Goal: Task Accomplishment & Management: Use online tool/utility

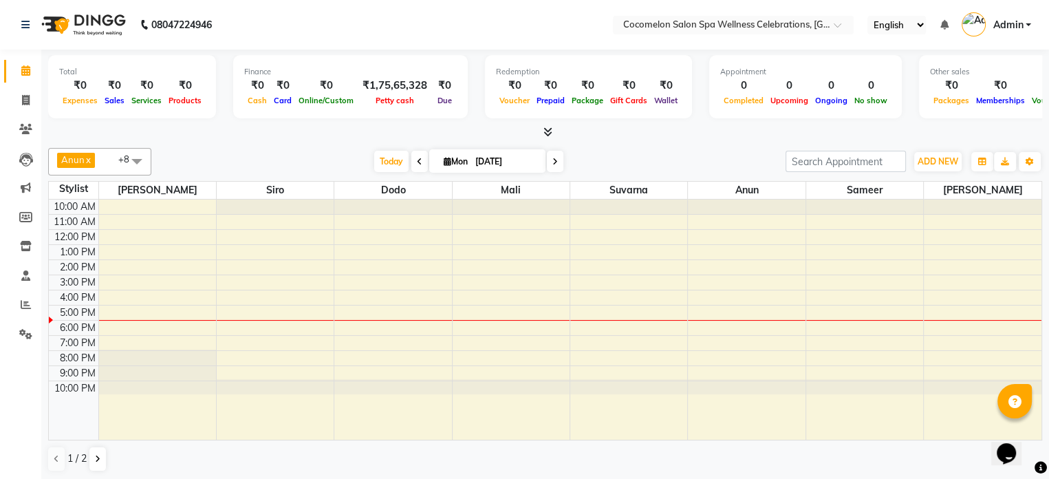
click at [558, 151] on span at bounding box center [555, 161] width 17 height 21
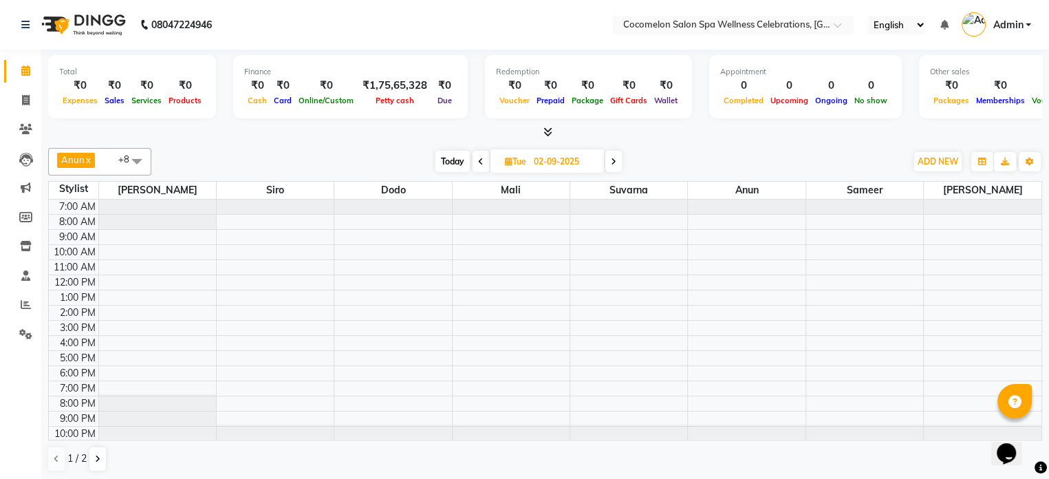
click at [612, 148] on div "Anun x Sameer x Siro x Suvarna x Dodo x [PERSON_NAME] x Mali x Thola x Benaifer…" at bounding box center [545, 162] width 994 height 28
click at [481, 157] on icon at bounding box center [481, 161] width 6 height 8
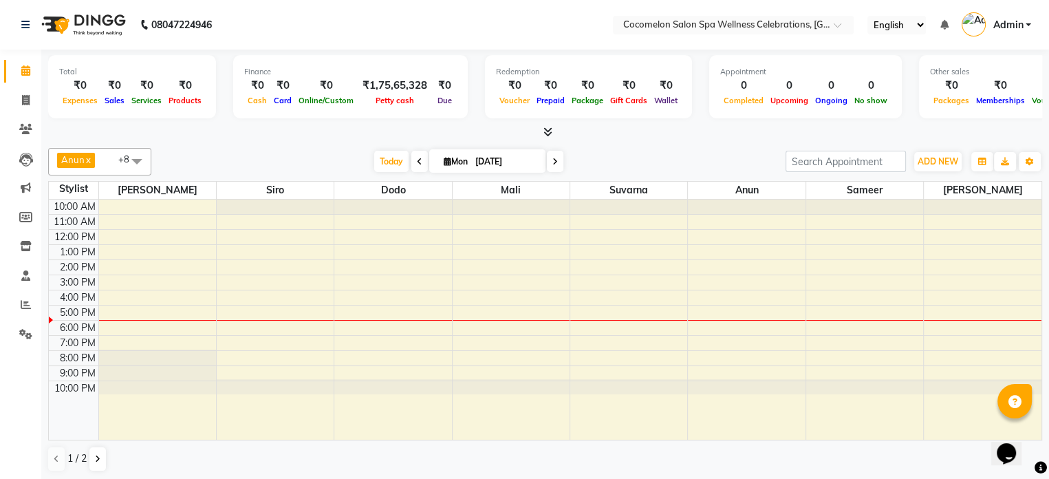
click at [417, 157] on icon at bounding box center [420, 161] width 6 height 8
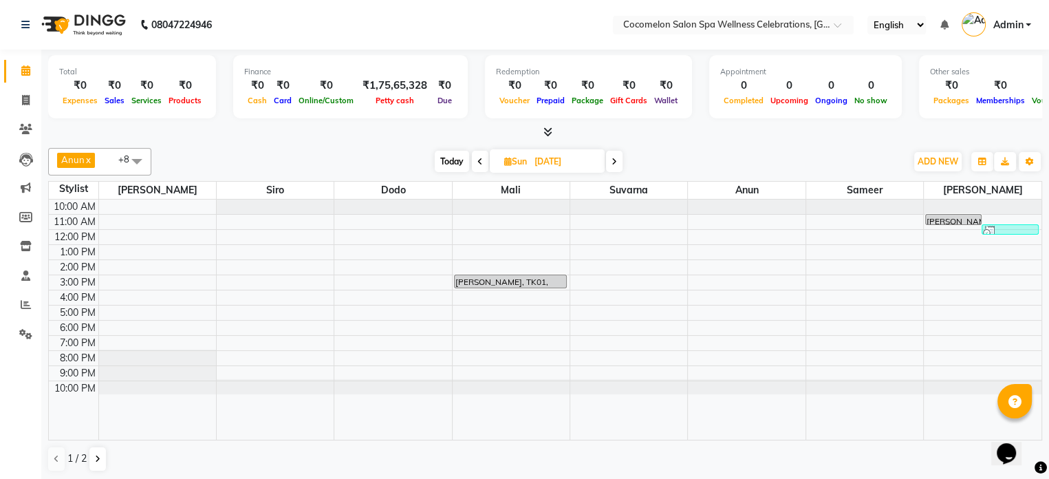
click at [618, 156] on span at bounding box center [614, 161] width 17 height 21
type input "[DATE]"
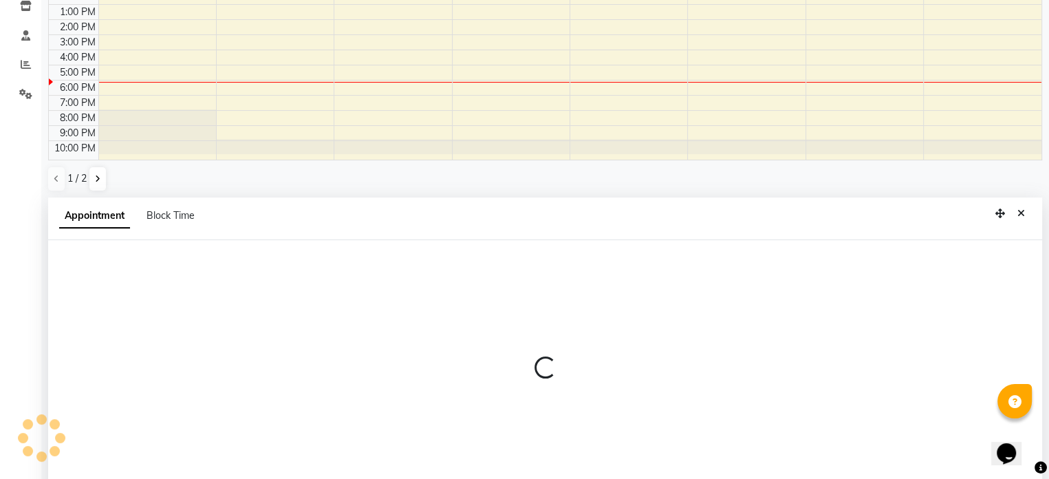
scroll to position [270, 0]
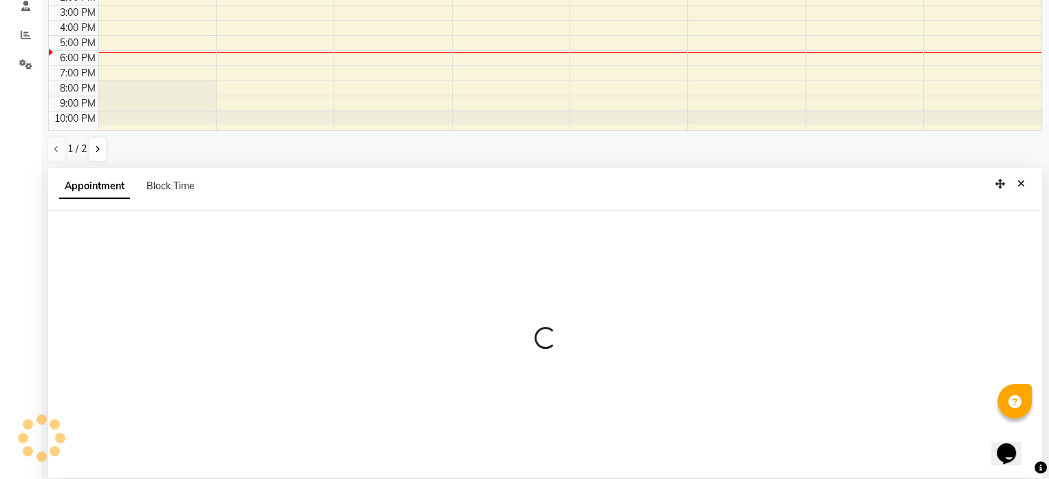
select select "27346"
select select "tentative"
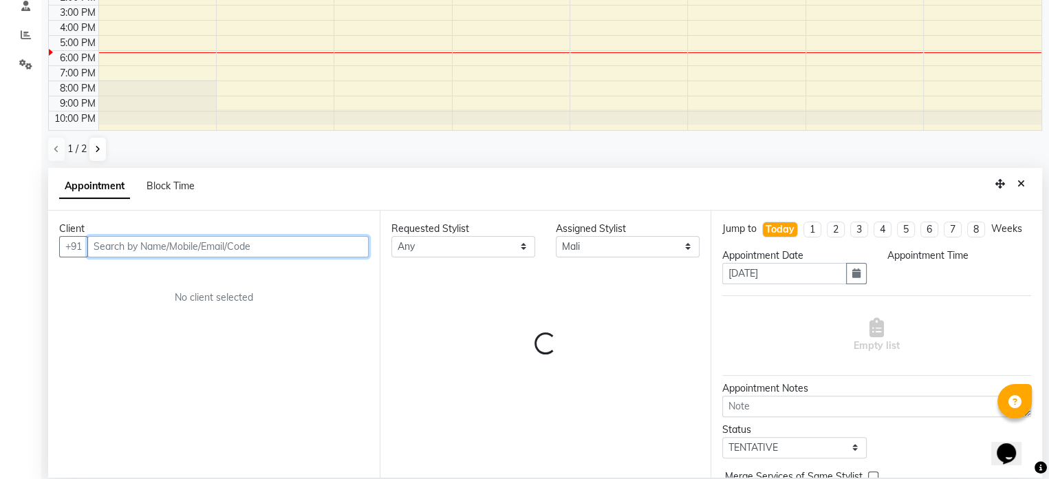
select select "780"
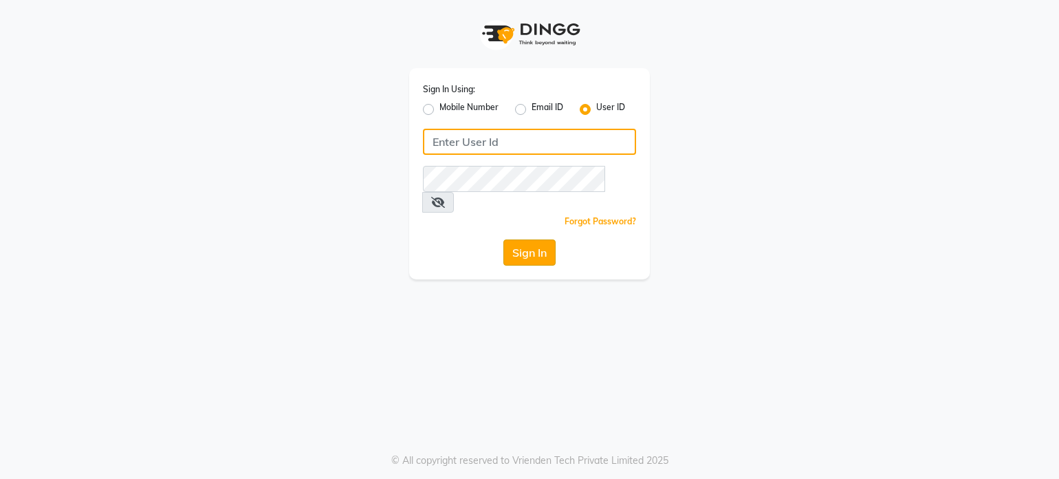
type input "cocomelon"
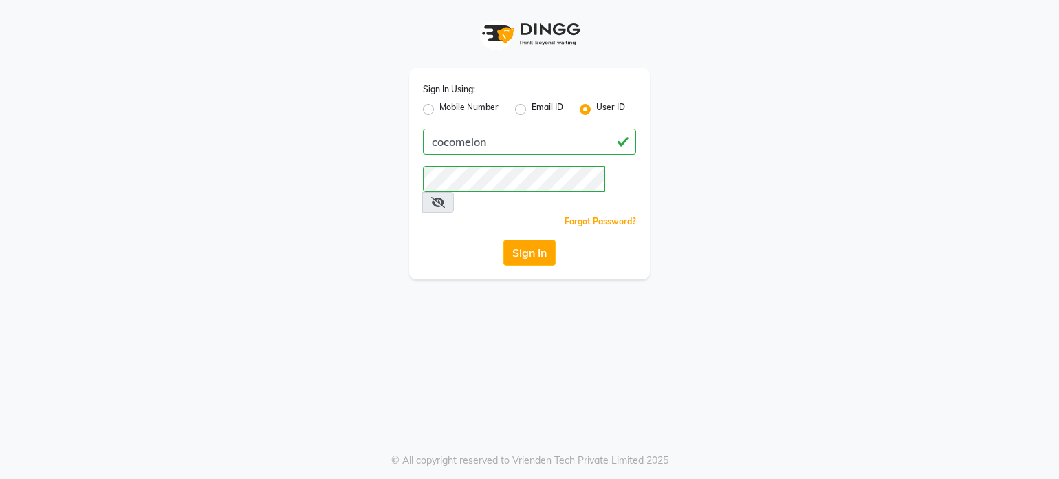
click at [514, 239] on button "Sign In" at bounding box center [529, 252] width 52 height 26
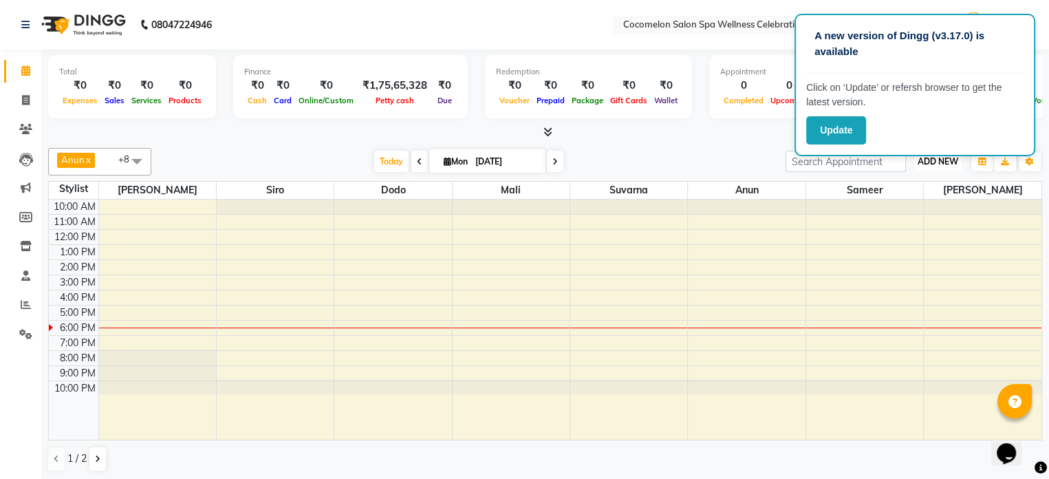
click at [937, 164] on span "ADD NEW" at bounding box center [937, 161] width 41 height 10
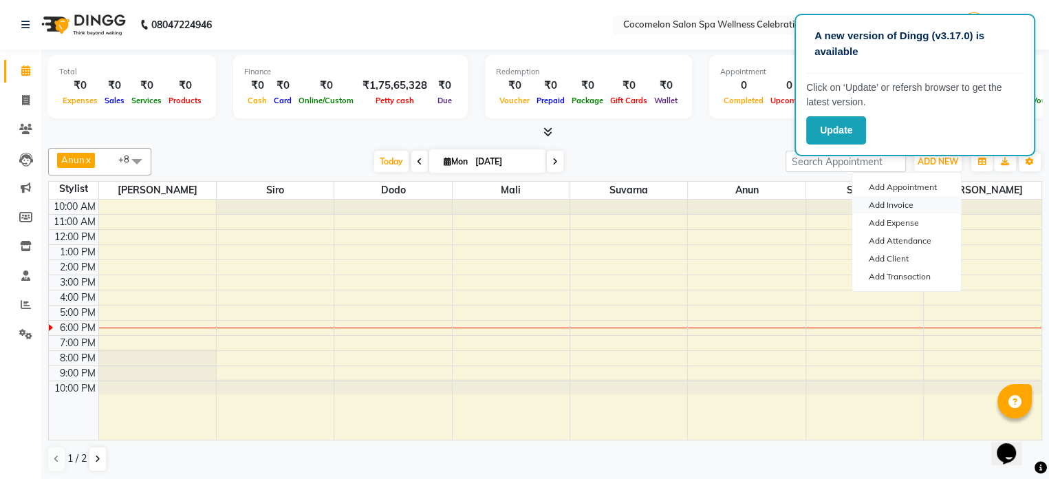
click at [891, 203] on link "Add Invoice" at bounding box center [906, 205] width 109 height 18
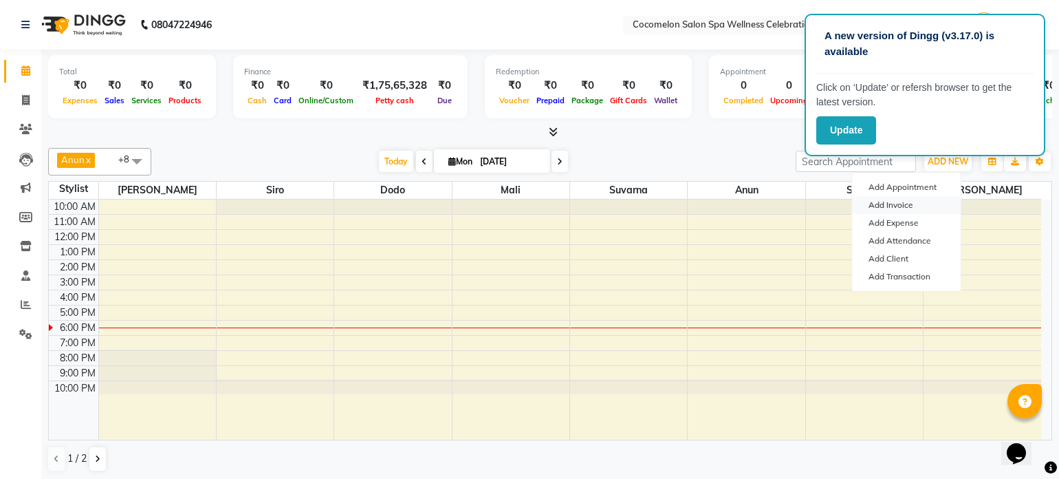
select select "service"
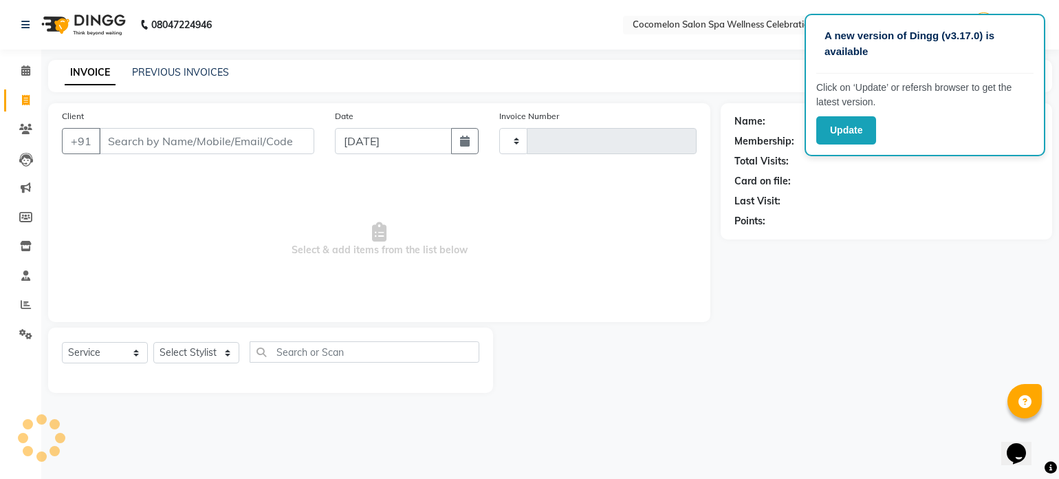
type input "0435"
select select "576"
select select "package"
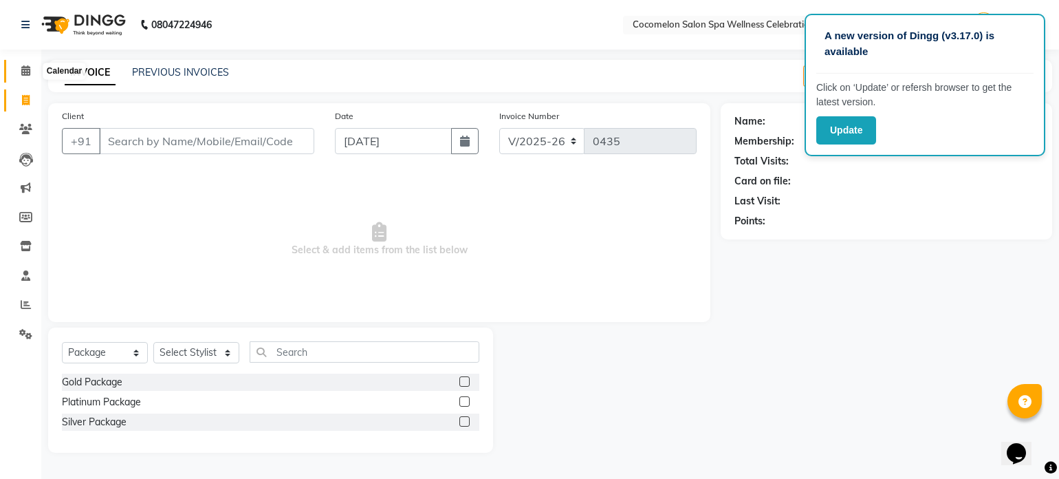
click at [23, 66] on icon at bounding box center [25, 70] width 9 height 10
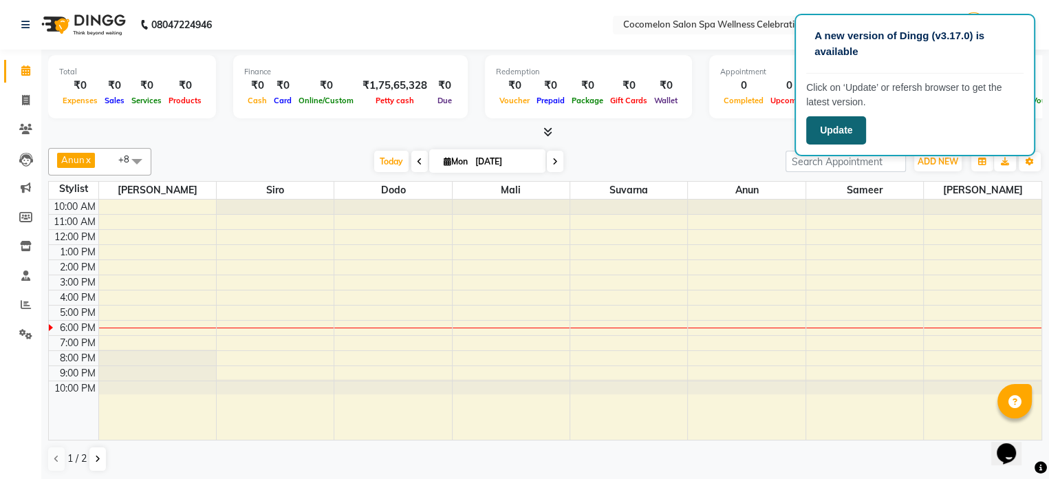
click at [833, 131] on button "Update" at bounding box center [836, 130] width 60 height 28
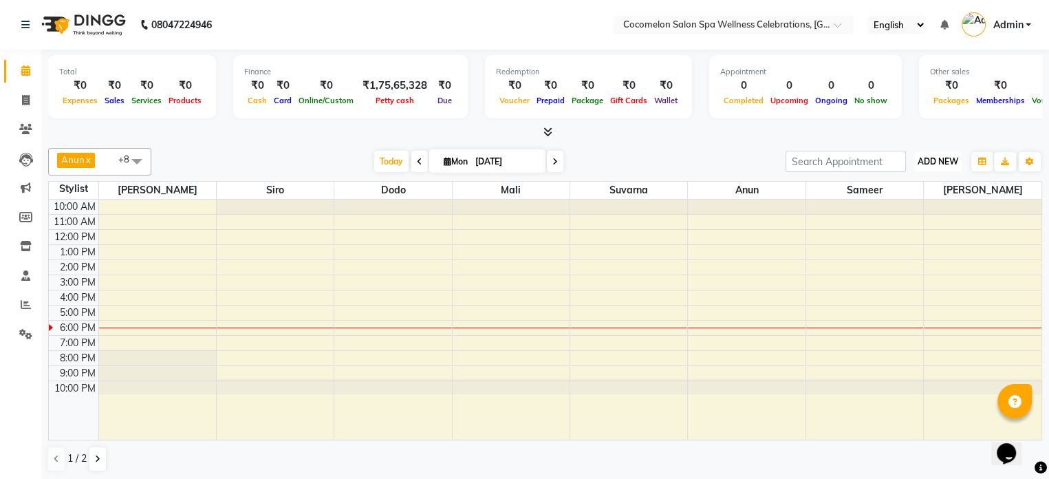
click at [945, 162] on span "ADD NEW" at bounding box center [937, 161] width 41 height 10
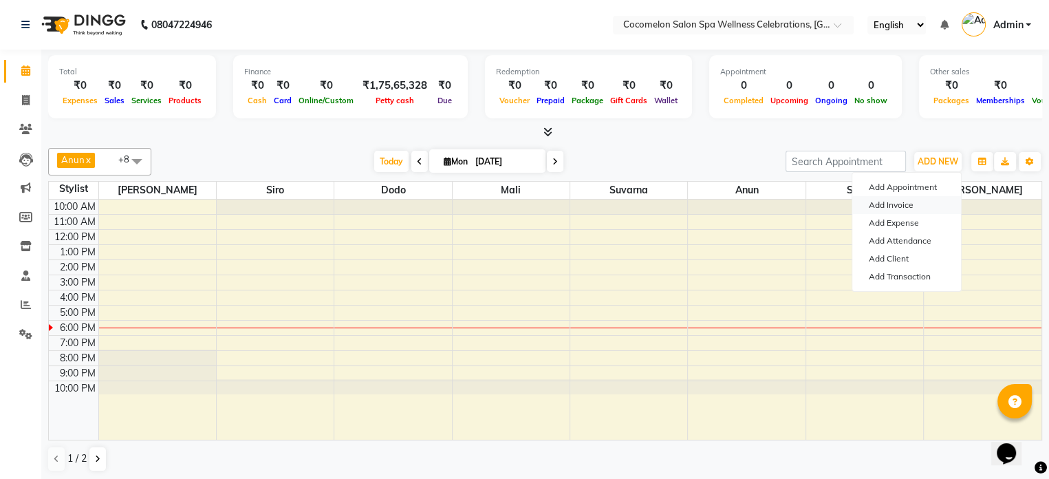
click at [924, 206] on link "Add Invoice" at bounding box center [906, 205] width 109 height 18
select select "service"
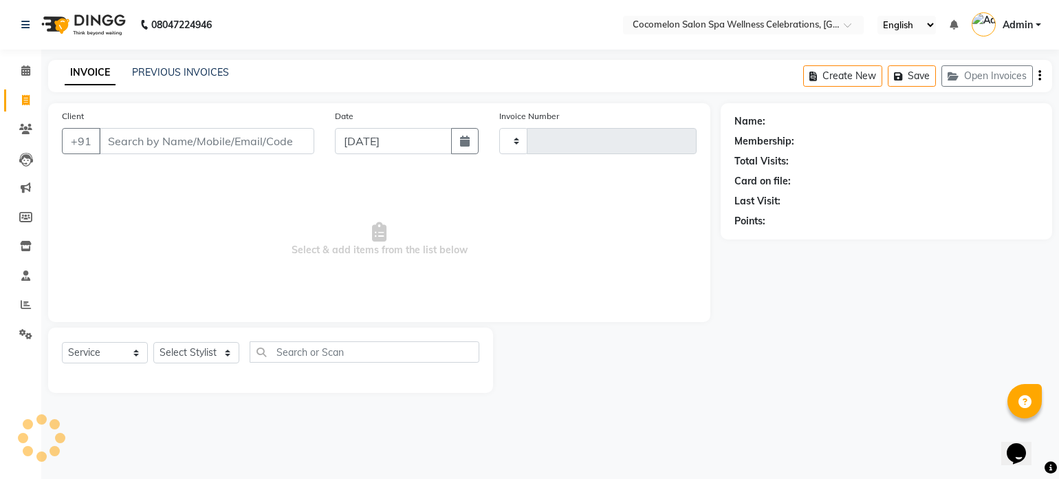
type input "0435"
select select "576"
select select "package"
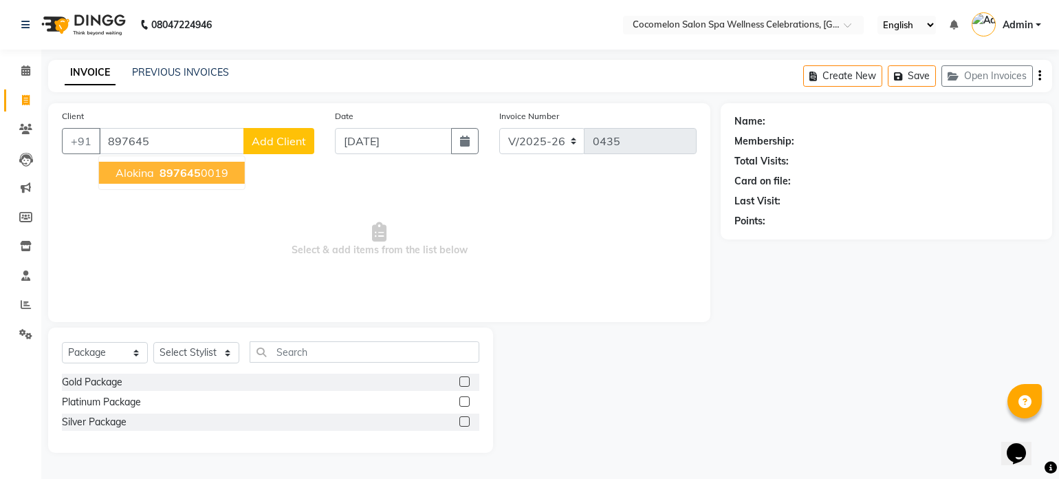
click at [212, 166] on button "alokina 897645 0019" at bounding box center [172, 173] width 146 height 22
type input "8976450019"
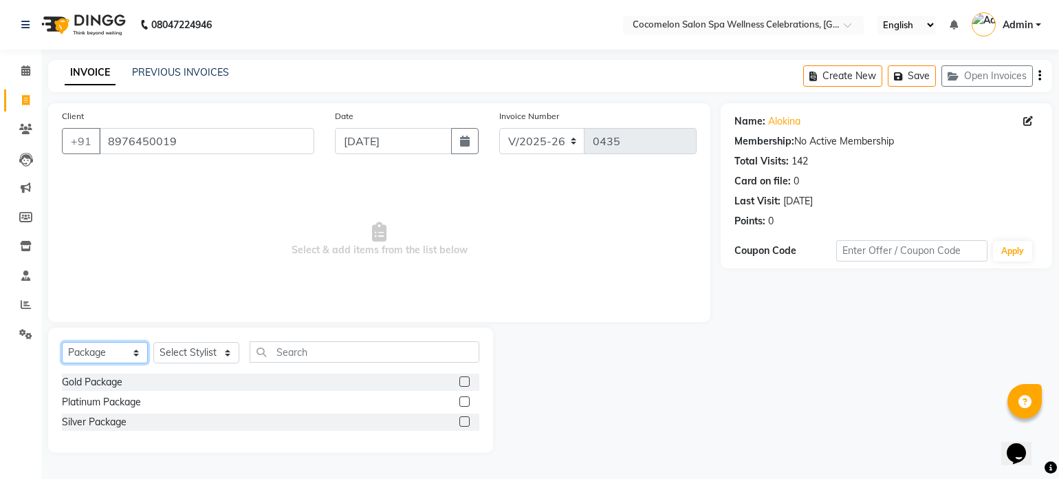
drag, startPoint x: 138, startPoint y: 356, endPoint x: 137, endPoint y: 345, distance: 10.4
click at [137, 354] on select "Select Service Product Membership Package Voucher Prepaid Gift Card" at bounding box center [105, 352] width 86 height 21
select select "service"
click at [62, 343] on select "Select Service Product Membership Package Voucher Prepaid Gift Card" at bounding box center [105, 352] width 86 height 21
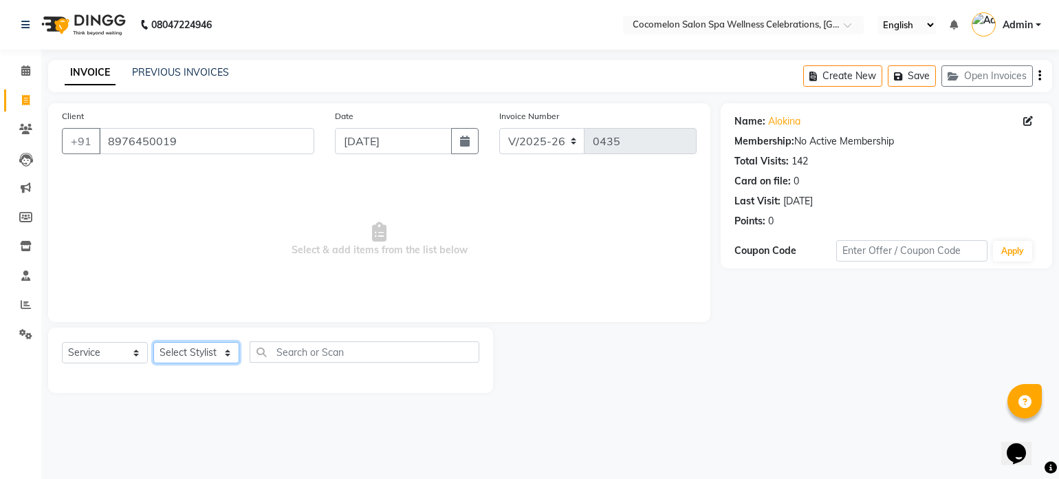
drag, startPoint x: 230, startPoint y: 354, endPoint x: 222, endPoint y: 349, distance: 9.0
click at [225, 350] on select "Select Stylist Anun Benaifer Dodo Mali [PERSON_NAME] Siro [PERSON_NAME]" at bounding box center [196, 352] width 86 height 21
select select "59045"
click at [153, 343] on select "Select Stylist Anun Benaifer Dodo Mali [PERSON_NAME] Siro [PERSON_NAME]" at bounding box center [196, 352] width 86 height 21
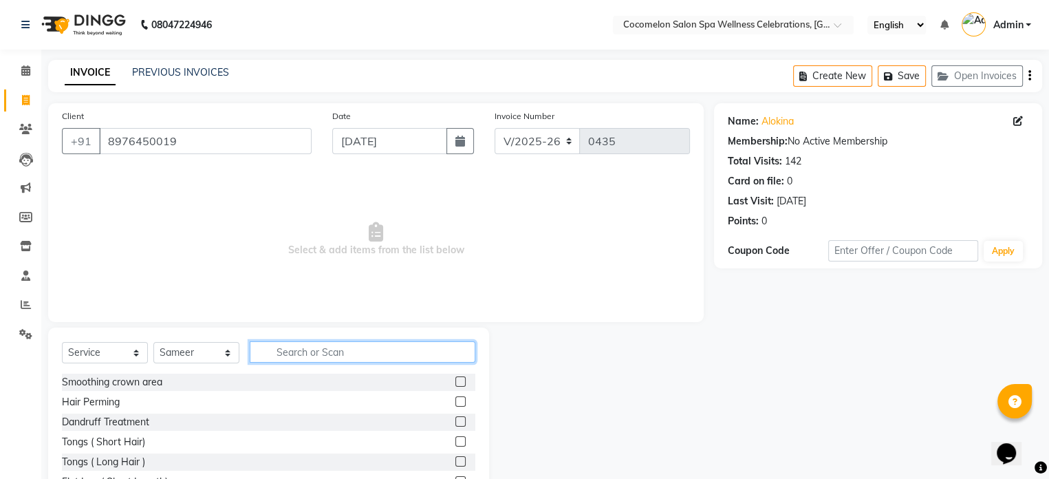
click at [279, 349] on input "text" at bounding box center [363, 351] width 226 height 21
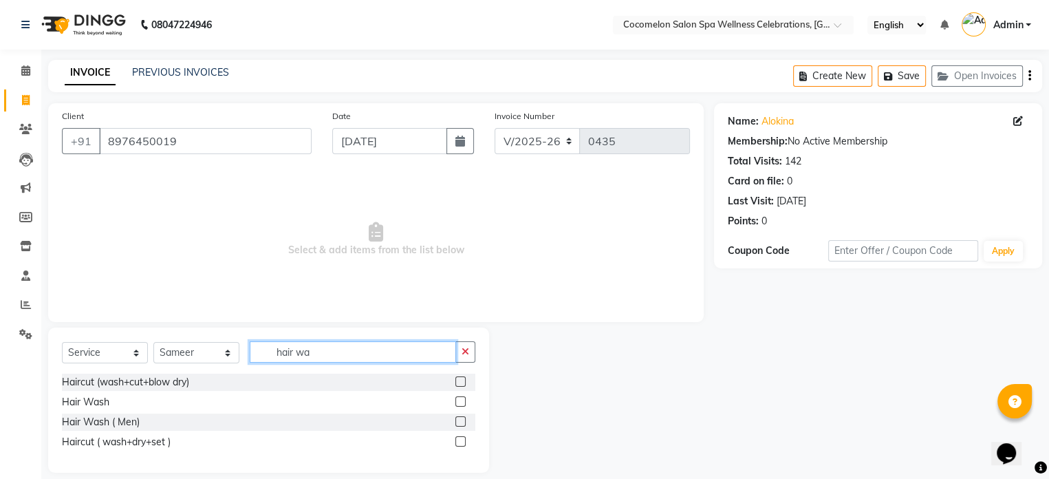
type input "hair wa"
click at [457, 402] on label at bounding box center [460, 401] width 10 height 10
click at [457, 402] on input "checkbox" at bounding box center [459, 402] width 9 height 9
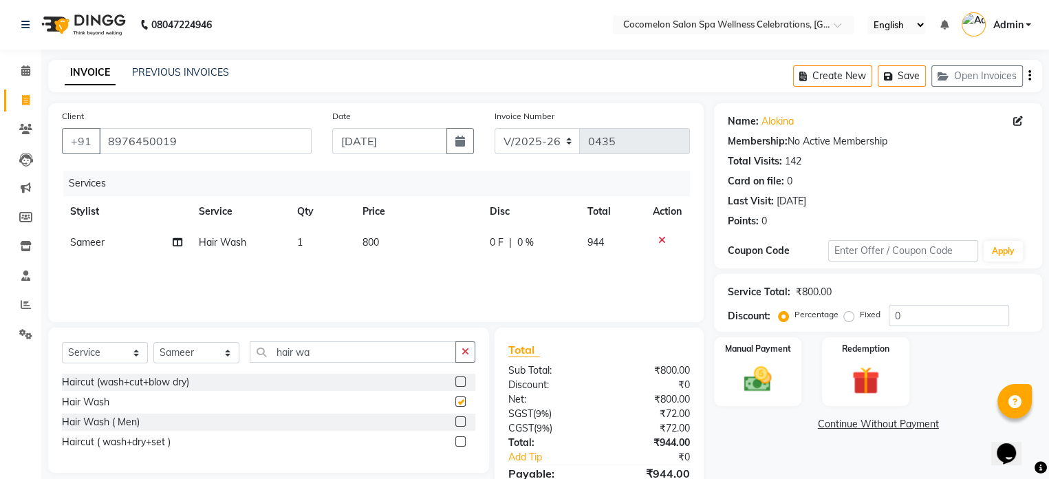
checkbox input "false"
click at [404, 254] on td "800" at bounding box center [418, 242] width 128 height 31
select select "59045"
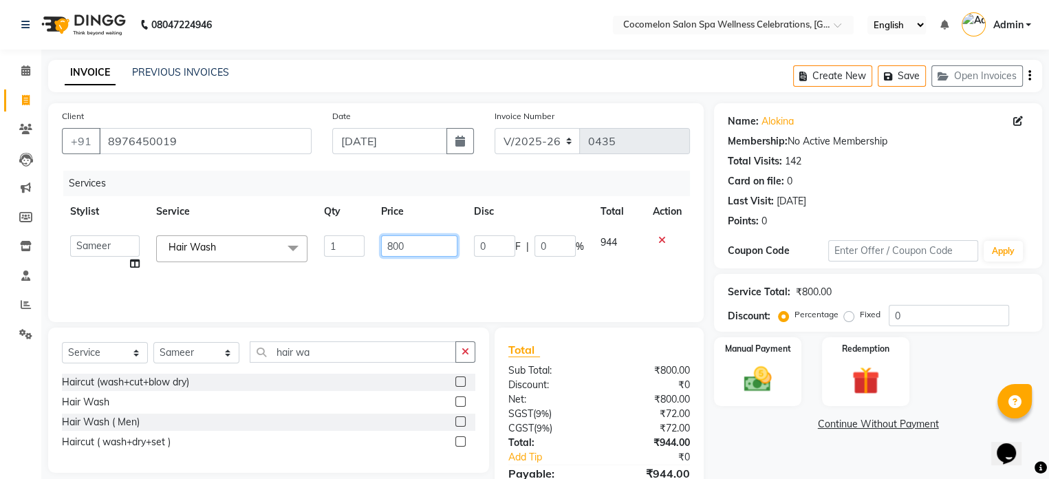
click at [413, 250] on input "800" at bounding box center [419, 245] width 76 height 21
type input "8"
type input "1000"
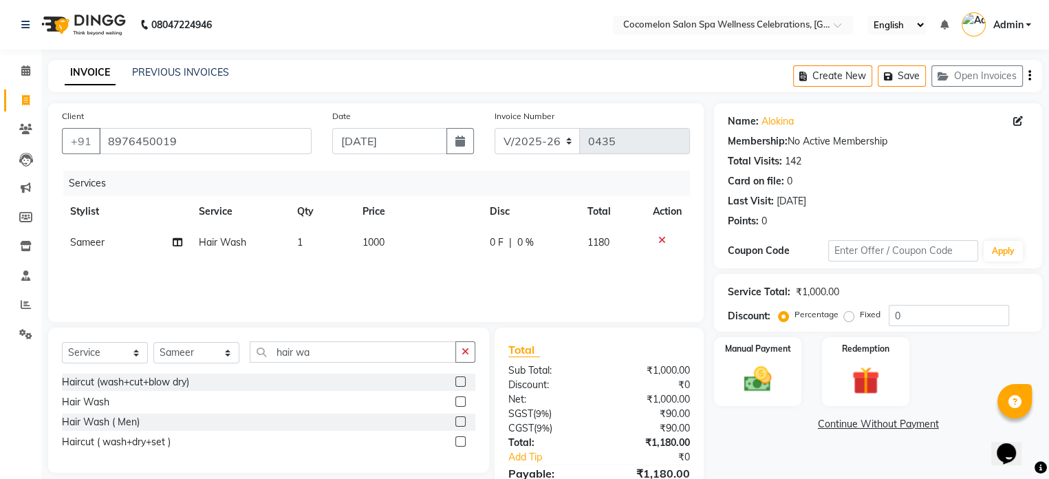
click at [776, 439] on div "Name: Alokina Membership: No Active Membership Total Visits: 142 Card on file: …" at bounding box center [883, 316] width 338 height 426
click at [203, 352] on select "Select Stylist Anun Benaifer Dodo Mali [PERSON_NAME] Siro [PERSON_NAME]" at bounding box center [196, 352] width 86 height 21
select select "17906"
click at [153, 343] on select "Select Stylist Anun Benaifer Dodo Mali [PERSON_NAME] Siro [PERSON_NAME]" at bounding box center [196, 352] width 86 height 21
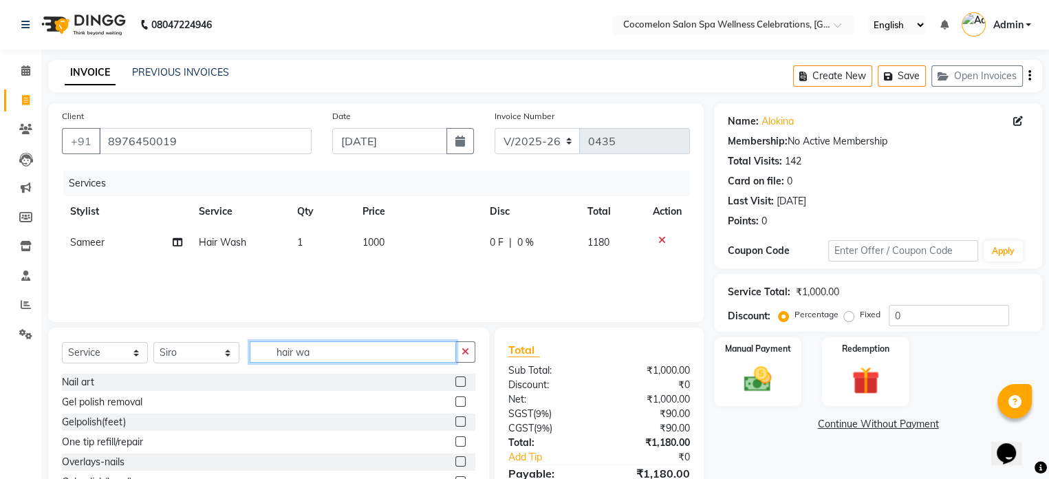
click at [368, 352] on input "hair wa" at bounding box center [353, 351] width 206 height 21
type input "h"
type input "gel"
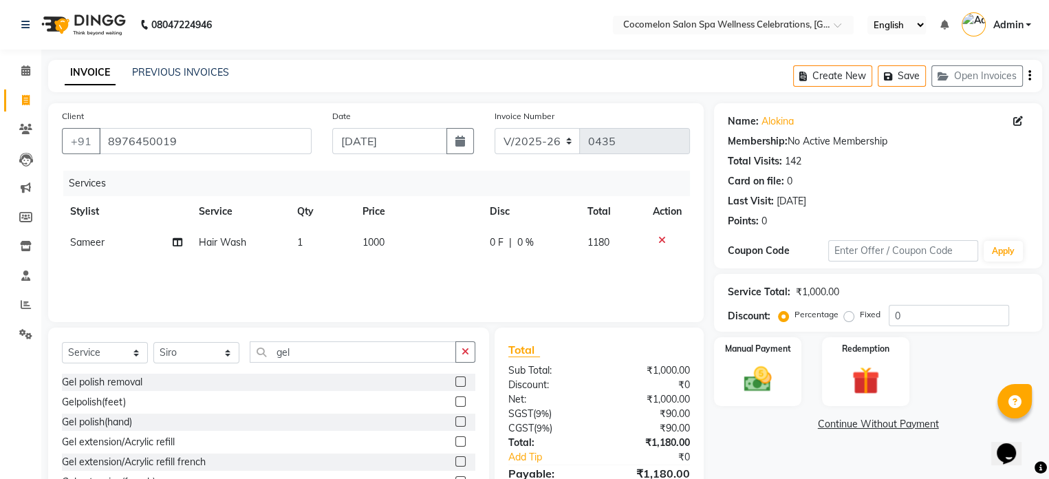
click at [455, 380] on label at bounding box center [460, 381] width 10 height 10
click at [455, 380] on input "checkbox" at bounding box center [459, 382] width 9 height 9
checkbox input "false"
click at [1029, 76] on icon "button" at bounding box center [1029, 76] width 3 height 1
select select "package"
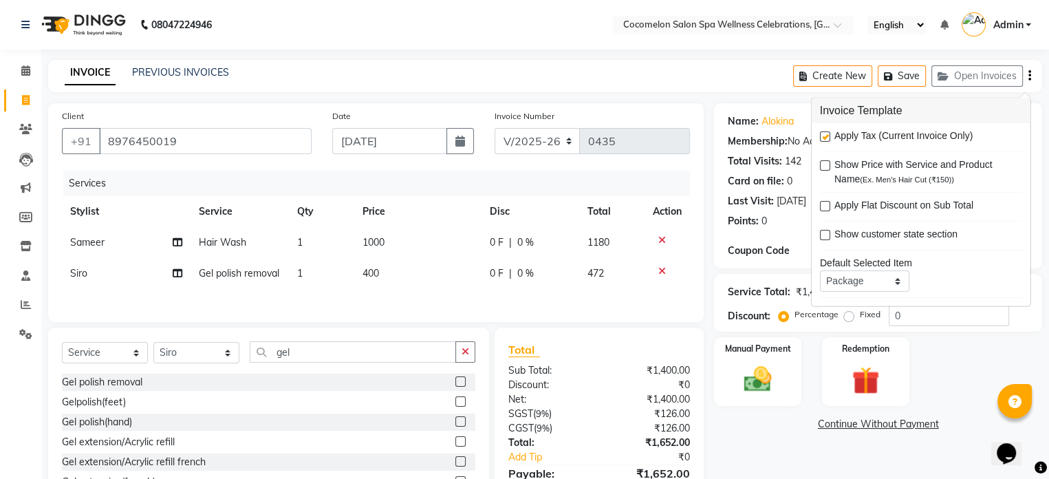
click at [826, 135] on label at bounding box center [825, 136] width 10 height 10
click at [826, 135] on input "checkbox" at bounding box center [824, 137] width 9 height 9
checkbox input "false"
click at [777, 364] on img at bounding box center [758, 379] width 47 height 33
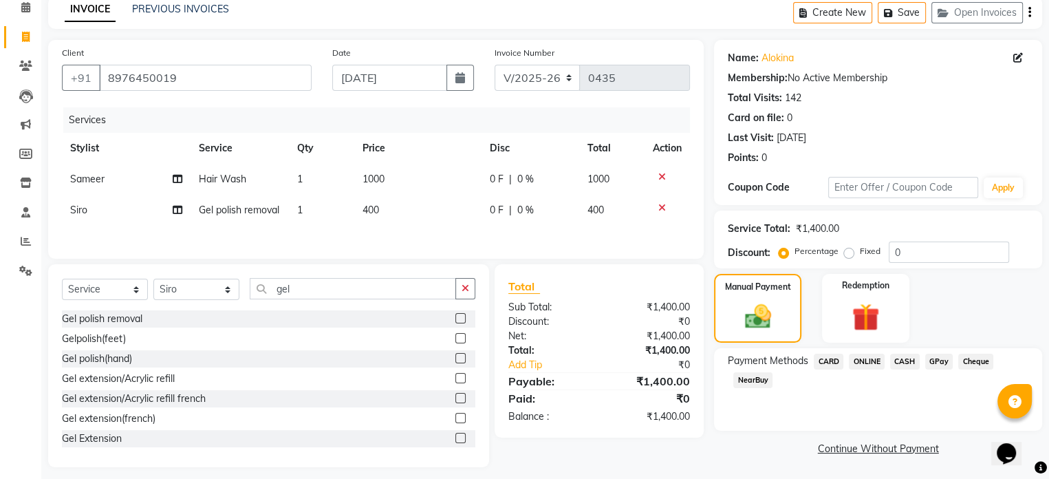
scroll to position [89, 0]
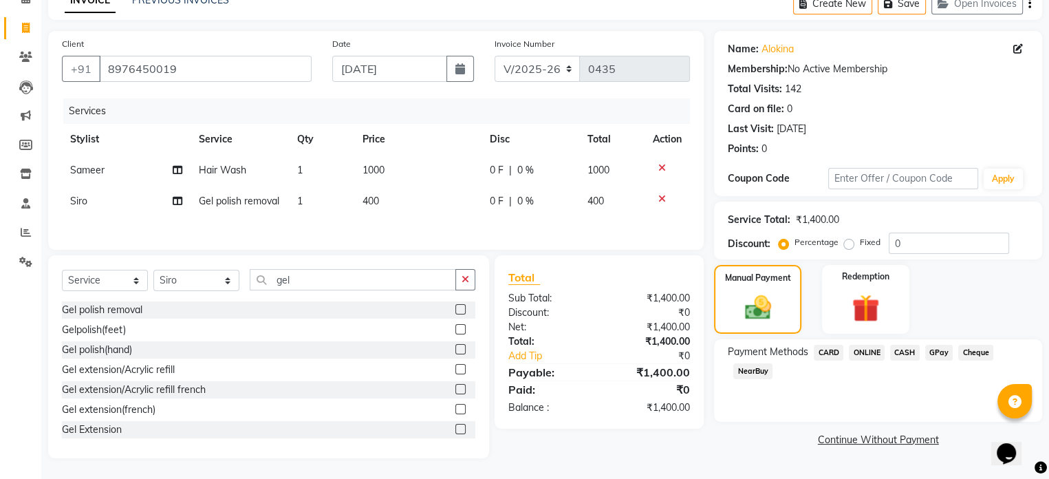
click at [935, 345] on span "GPay" at bounding box center [939, 353] width 28 height 16
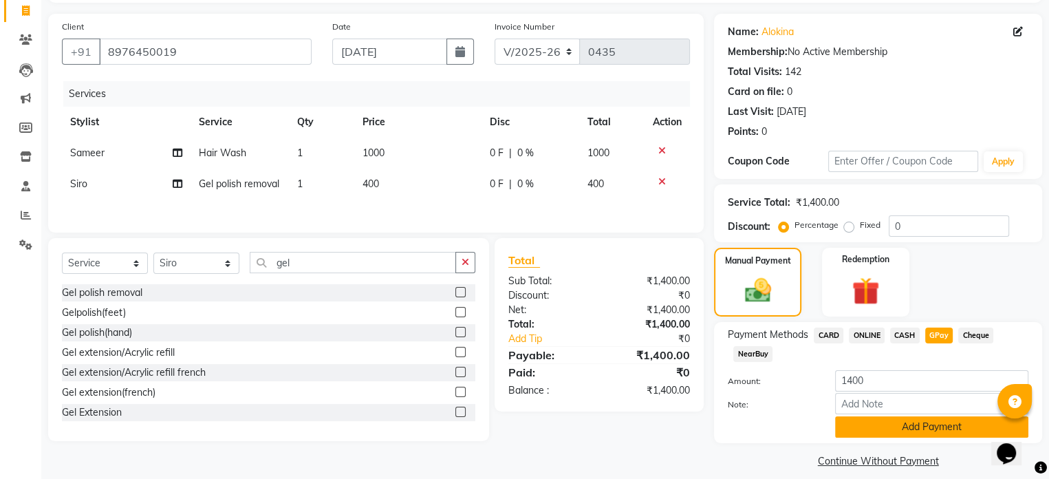
click at [919, 421] on button "Add Payment" at bounding box center [931, 426] width 193 height 21
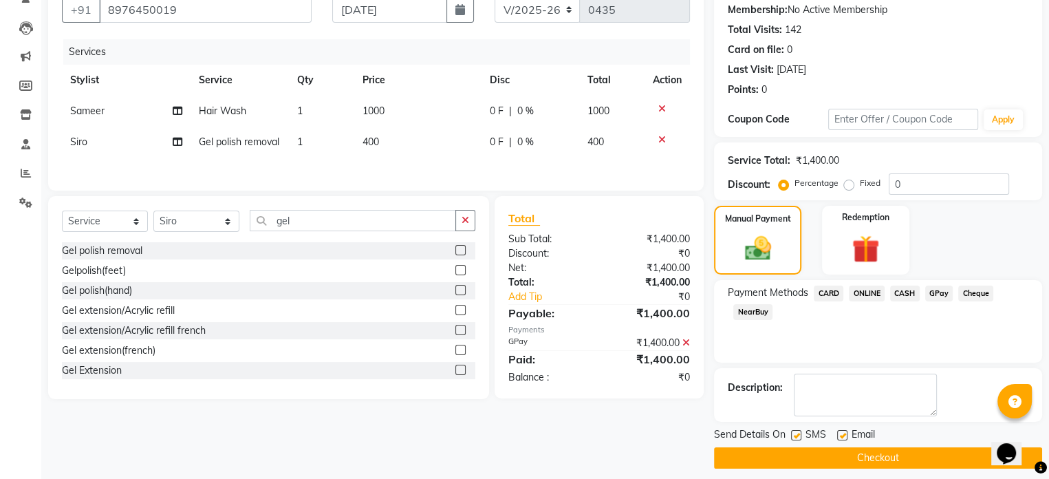
scroll to position [140, 0]
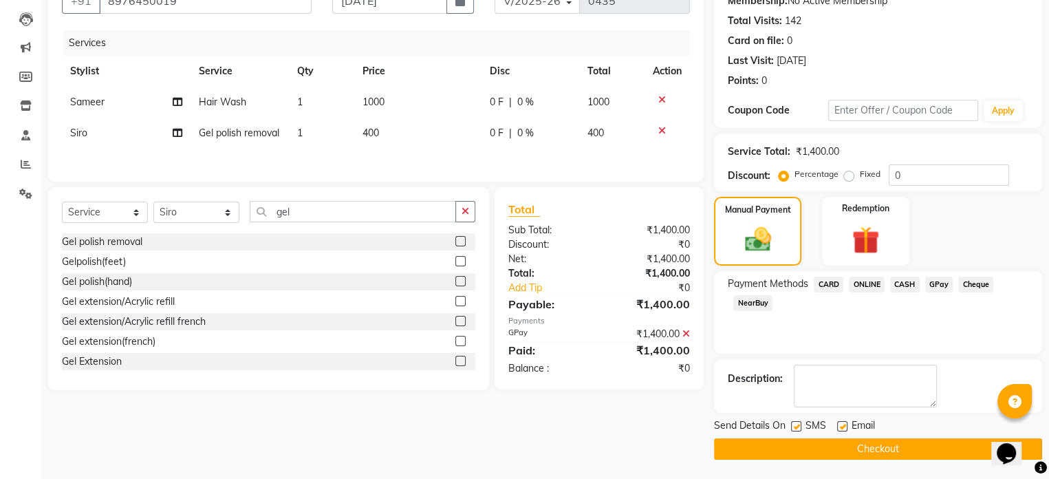
click at [891, 452] on button "Checkout" at bounding box center [878, 448] width 328 height 21
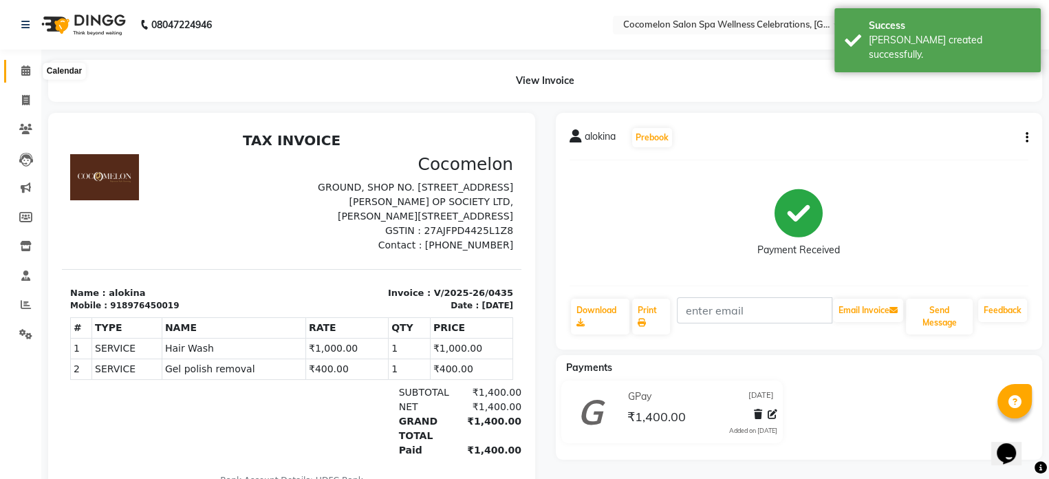
click at [23, 69] on icon at bounding box center [25, 70] width 9 height 10
